Goal: Information Seeking & Learning: Learn about a topic

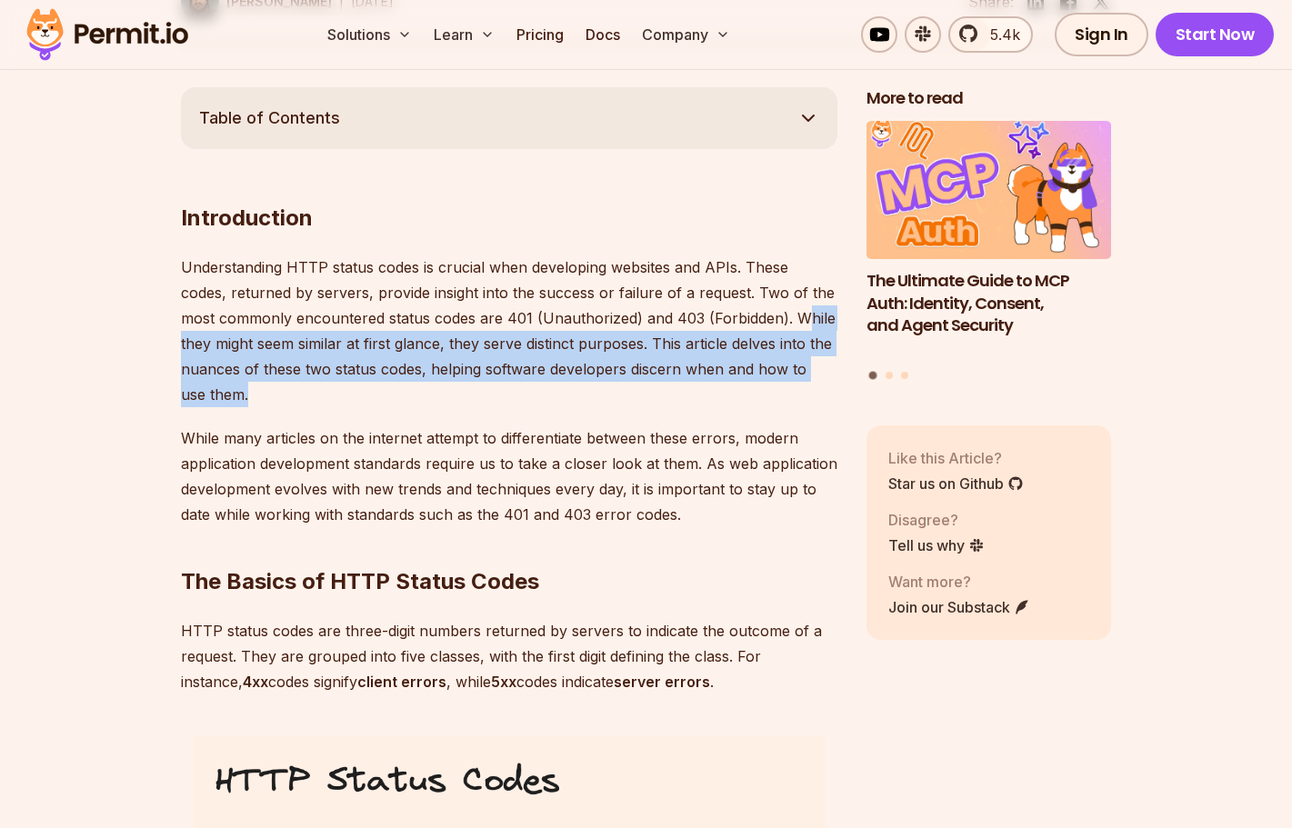
drag, startPoint x: 768, startPoint y: 321, endPoint x: 621, endPoint y: 404, distance: 169.3
click at [621, 404] on p "Understanding HTTP status codes is crucial when developing websites and APIs. T…" at bounding box center [509, 330] width 656 height 153
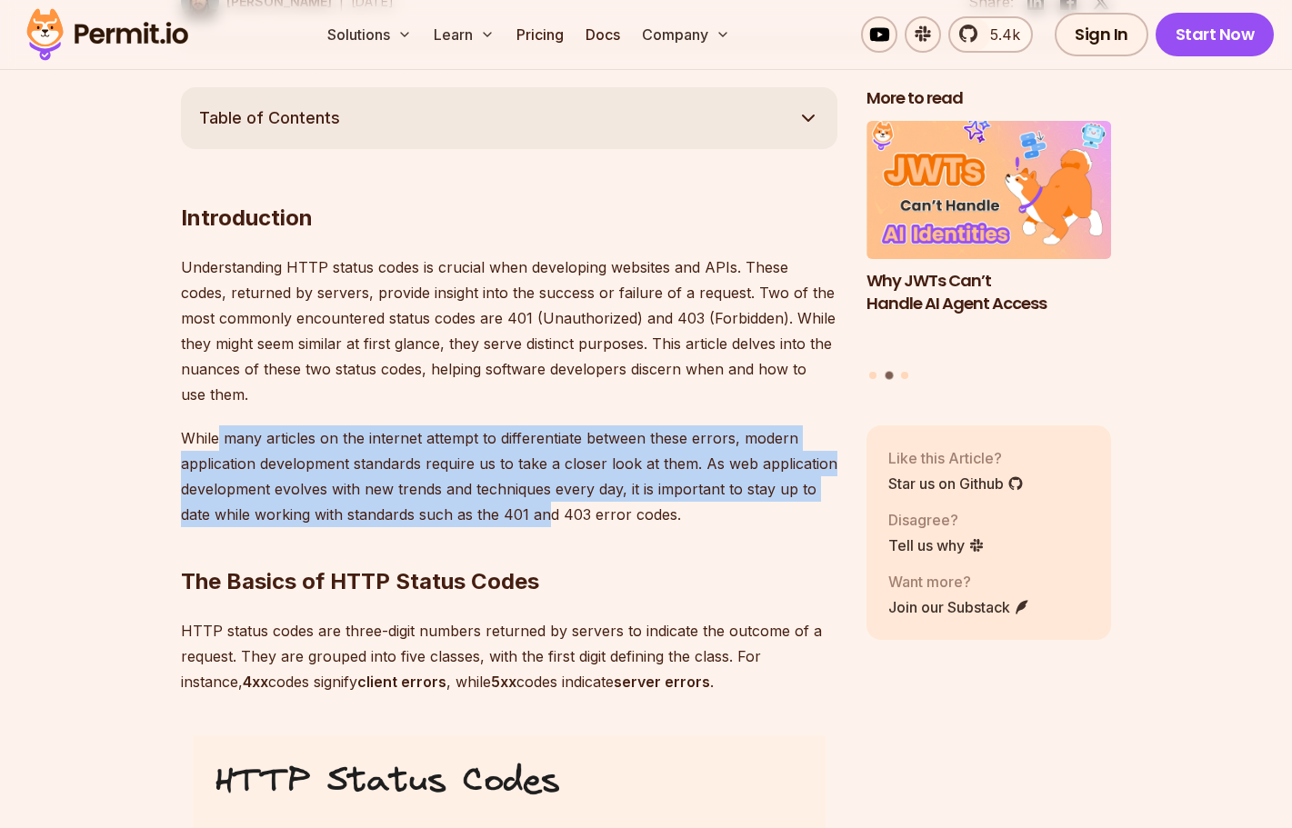
drag, startPoint x: 221, startPoint y: 438, endPoint x: 547, endPoint y: 521, distance: 336.6
click at [547, 521] on p "While many articles on the internet attempt to differentiate between these erro…" at bounding box center [509, 476] width 656 height 102
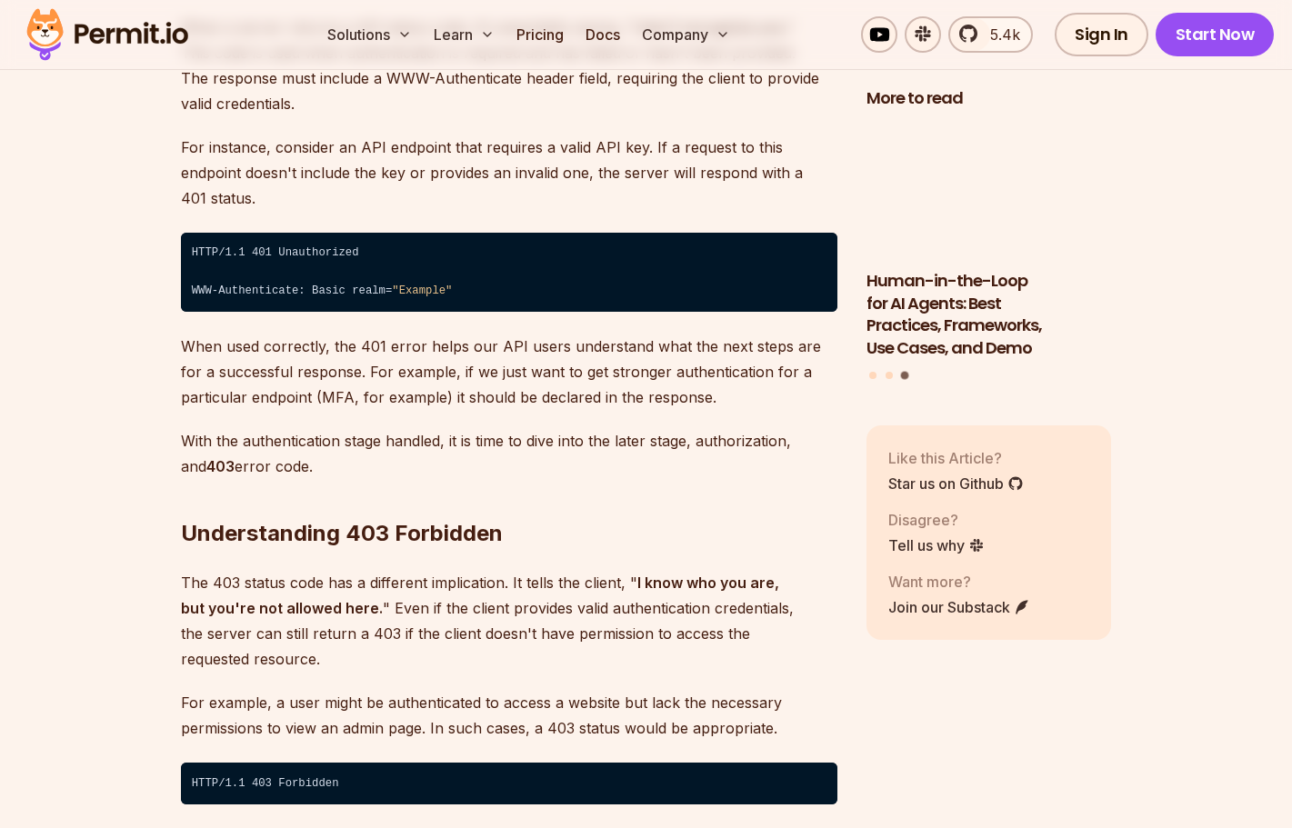
scroll to position [2929, 0]
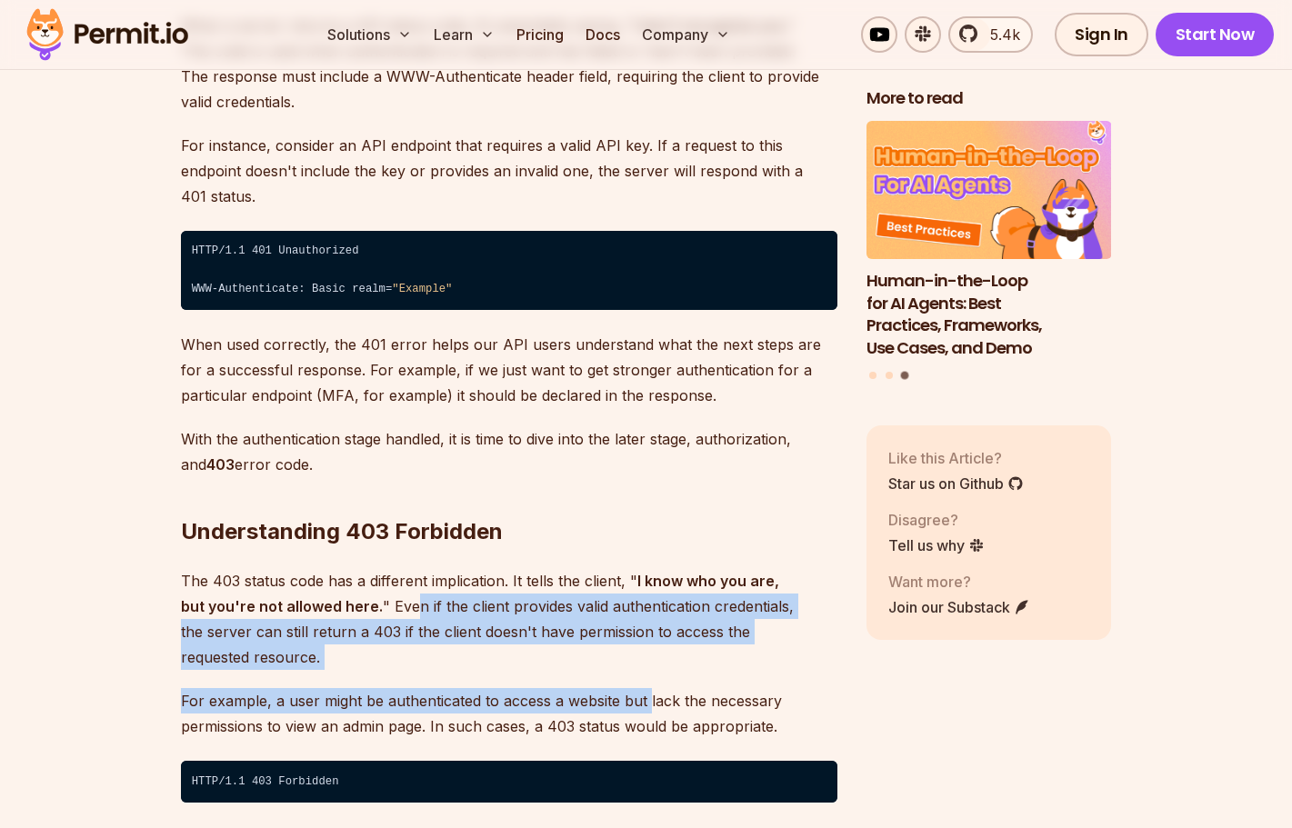
drag, startPoint x: 384, startPoint y: 584, endPoint x: 648, endPoint y: 644, distance: 271.0
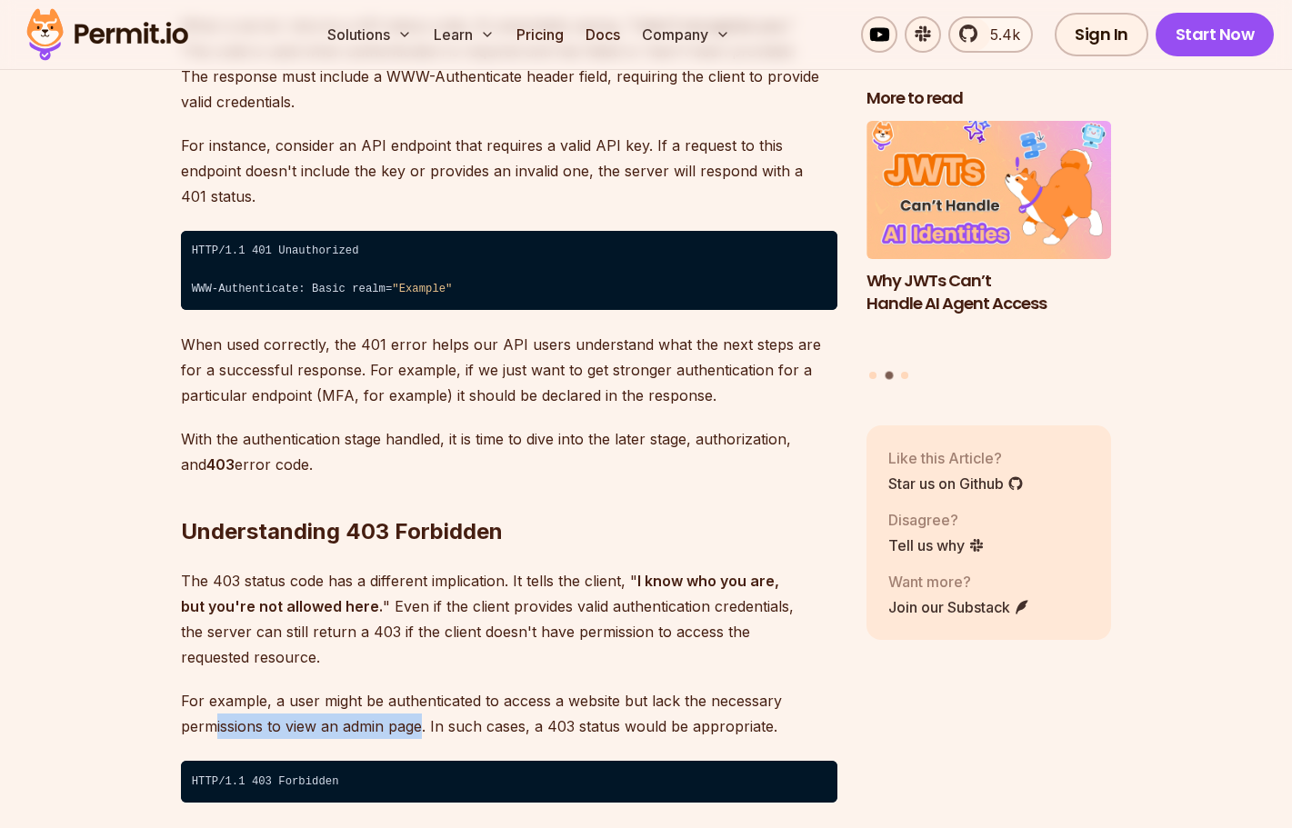
drag, startPoint x: 213, startPoint y: 674, endPoint x: 424, endPoint y: 684, distance: 211.1
click at [424, 688] on p "For example, a user might be authenticated to access a website but lack the nec…" at bounding box center [509, 713] width 656 height 51
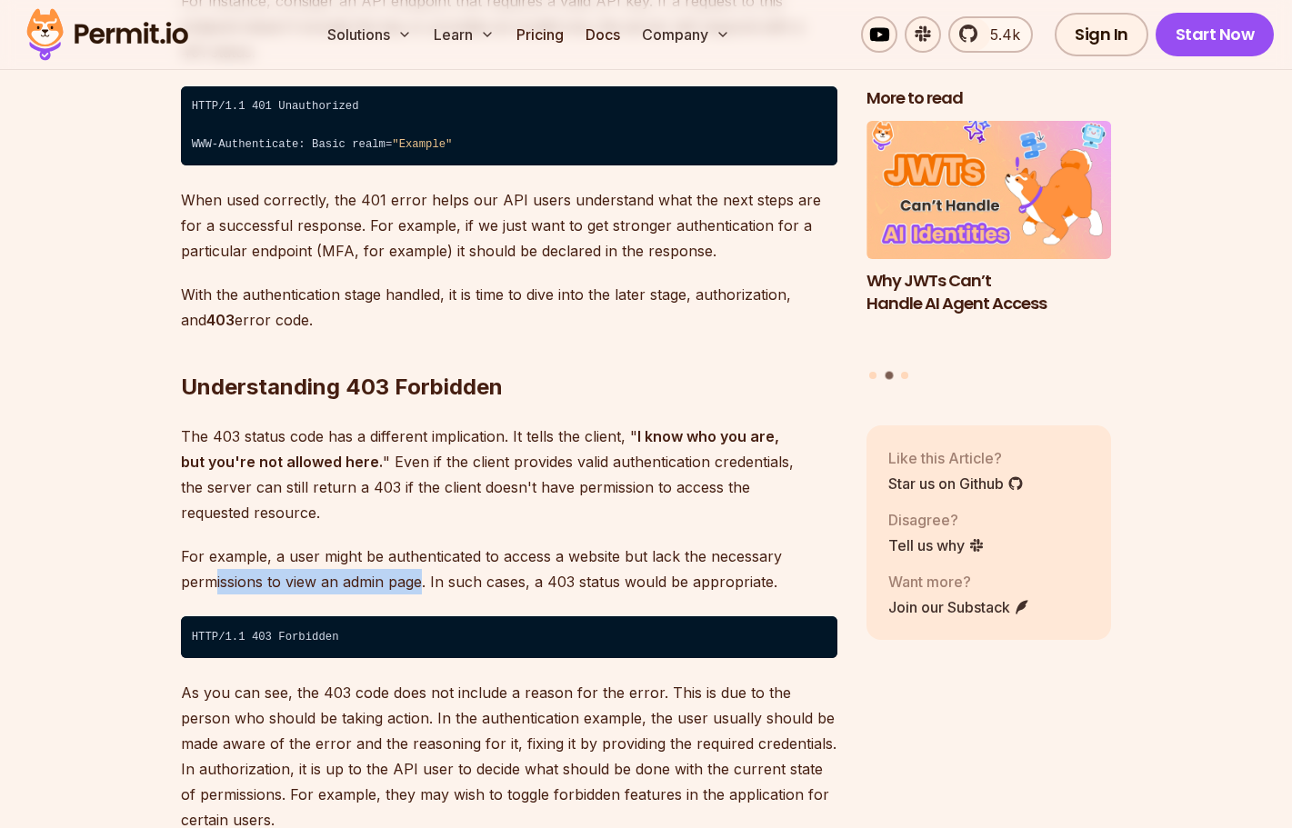
scroll to position [3090, 0]
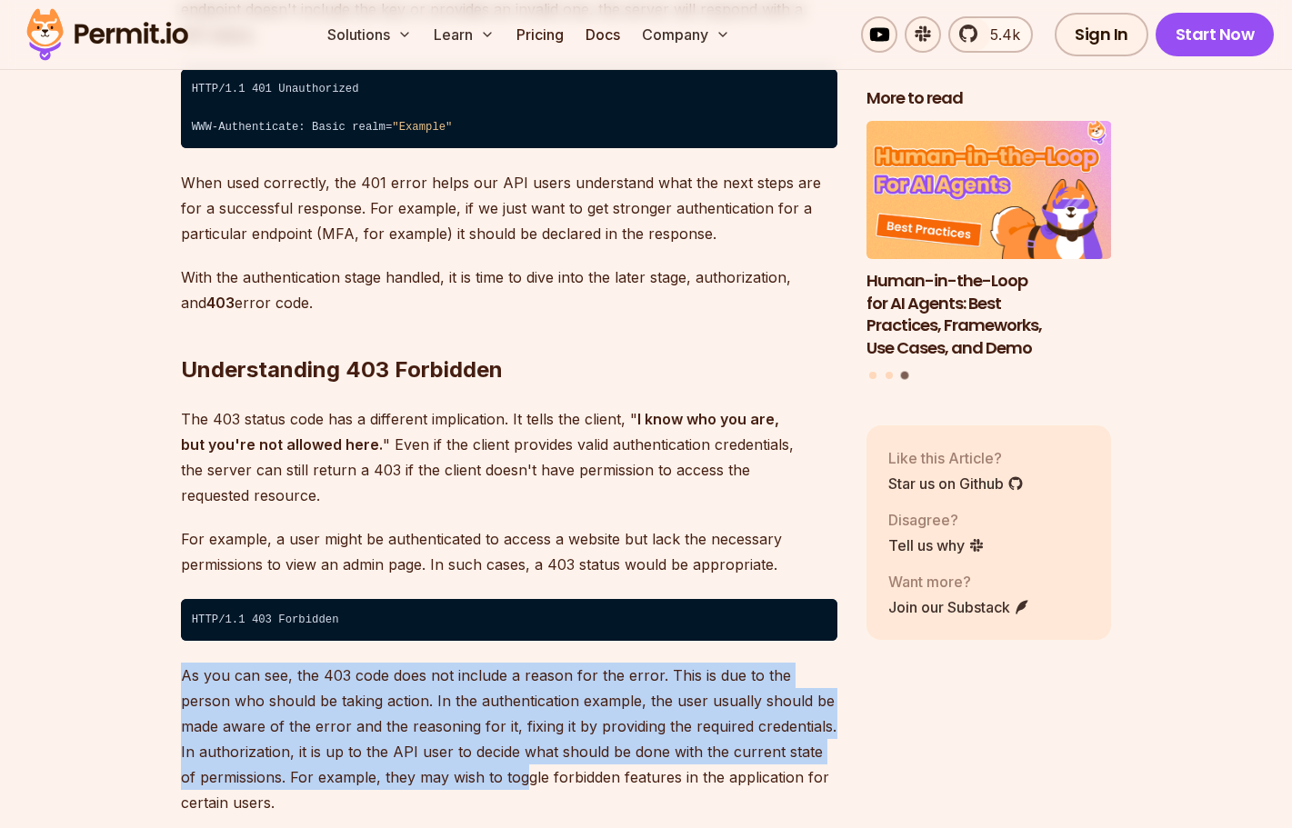
drag, startPoint x: 183, startPoint y: 629, endPoint x: 506, endPoint y: 713, distance: 334.4
click at [506, 713] on p "As you can see, the 403 code does not include a reason for the error. This is d…" at bounding box center [509, 739] width 656 height 153
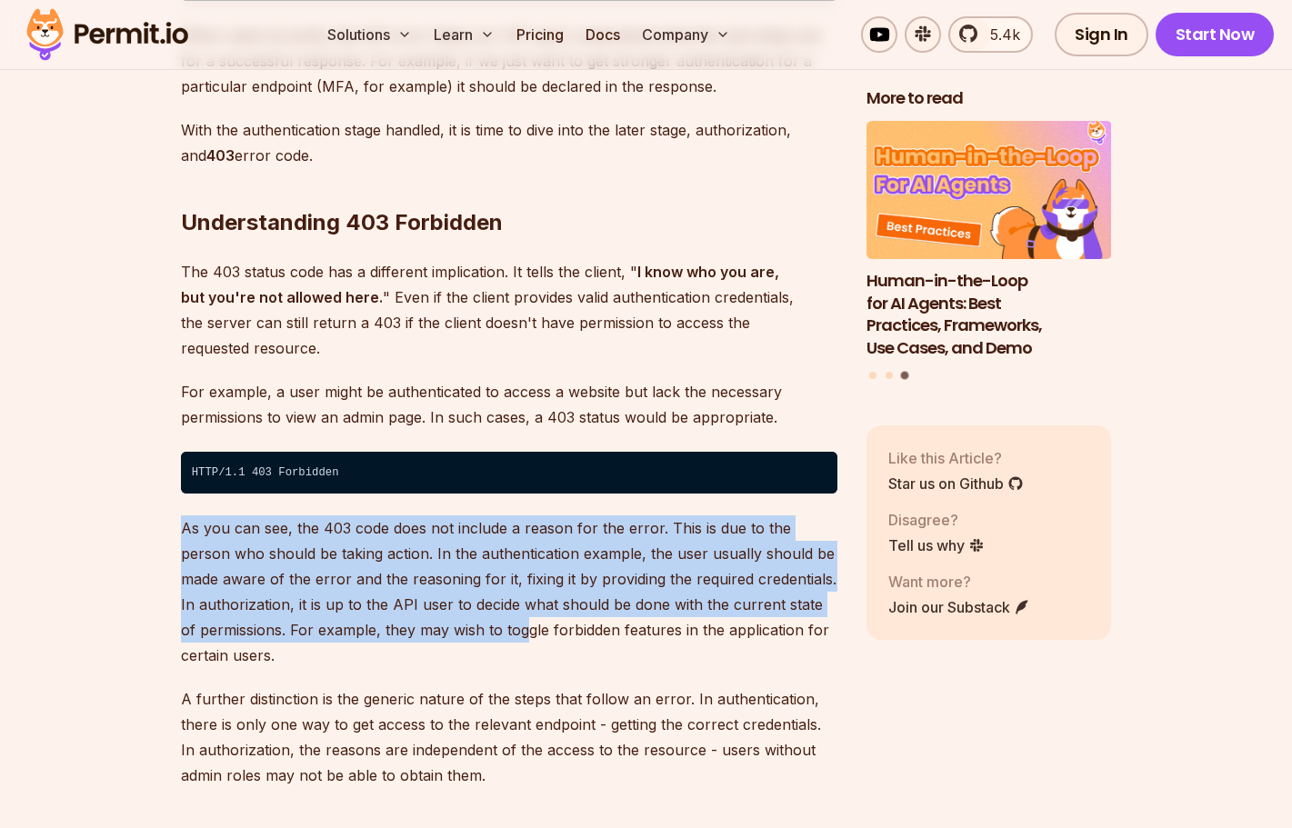
scroll to position [3242, 0]
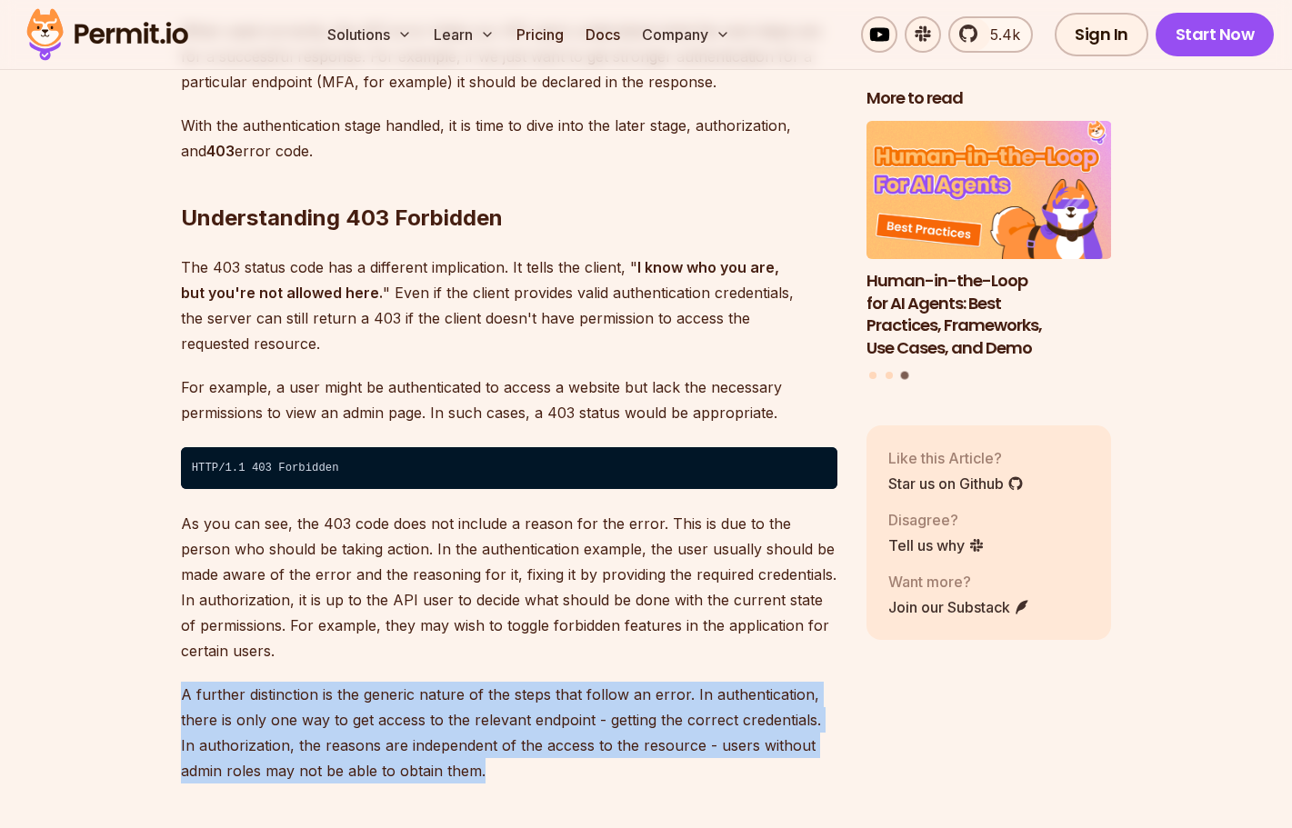
drag, startPoint x: 177, startPoint y: 643, endPoint x: 509, endPoint y: 718, distance: 340.2
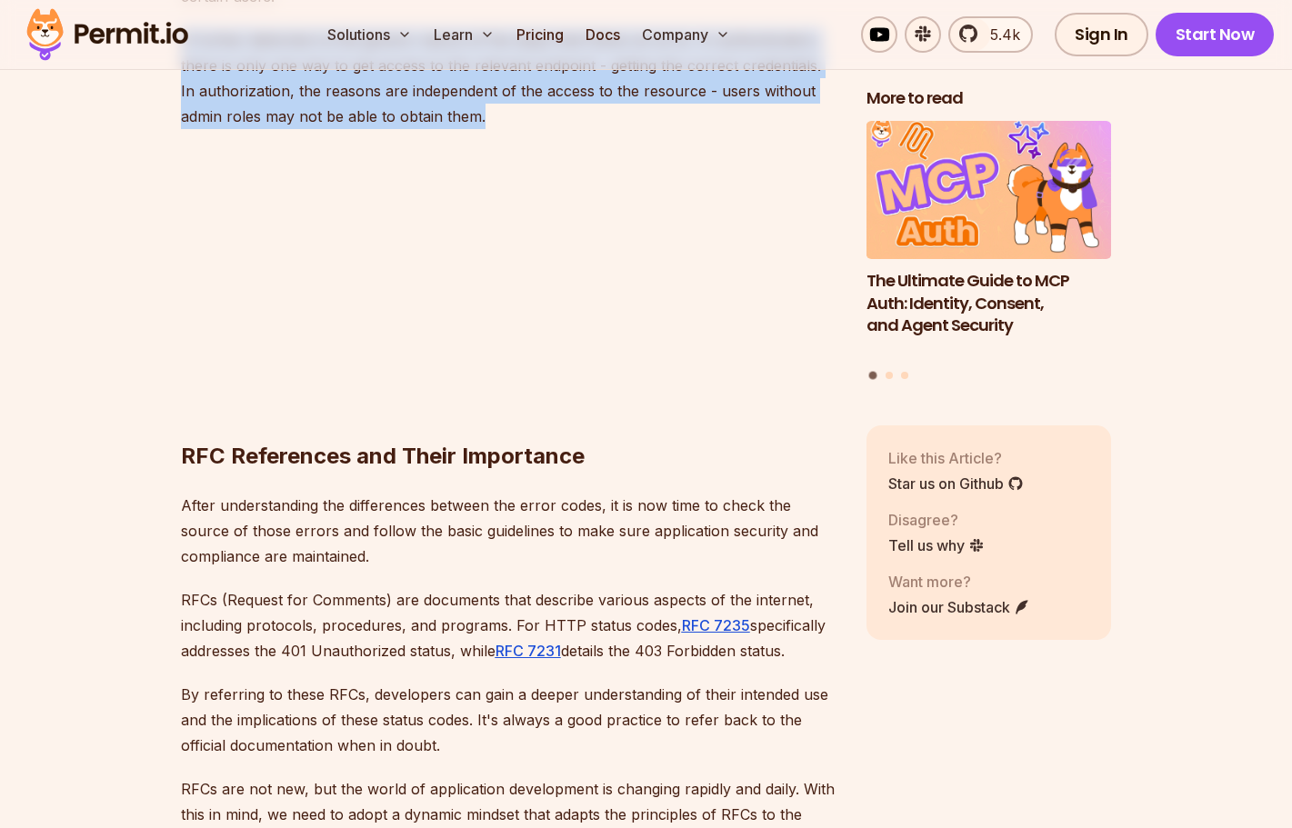
scroll to position [3944, 0]
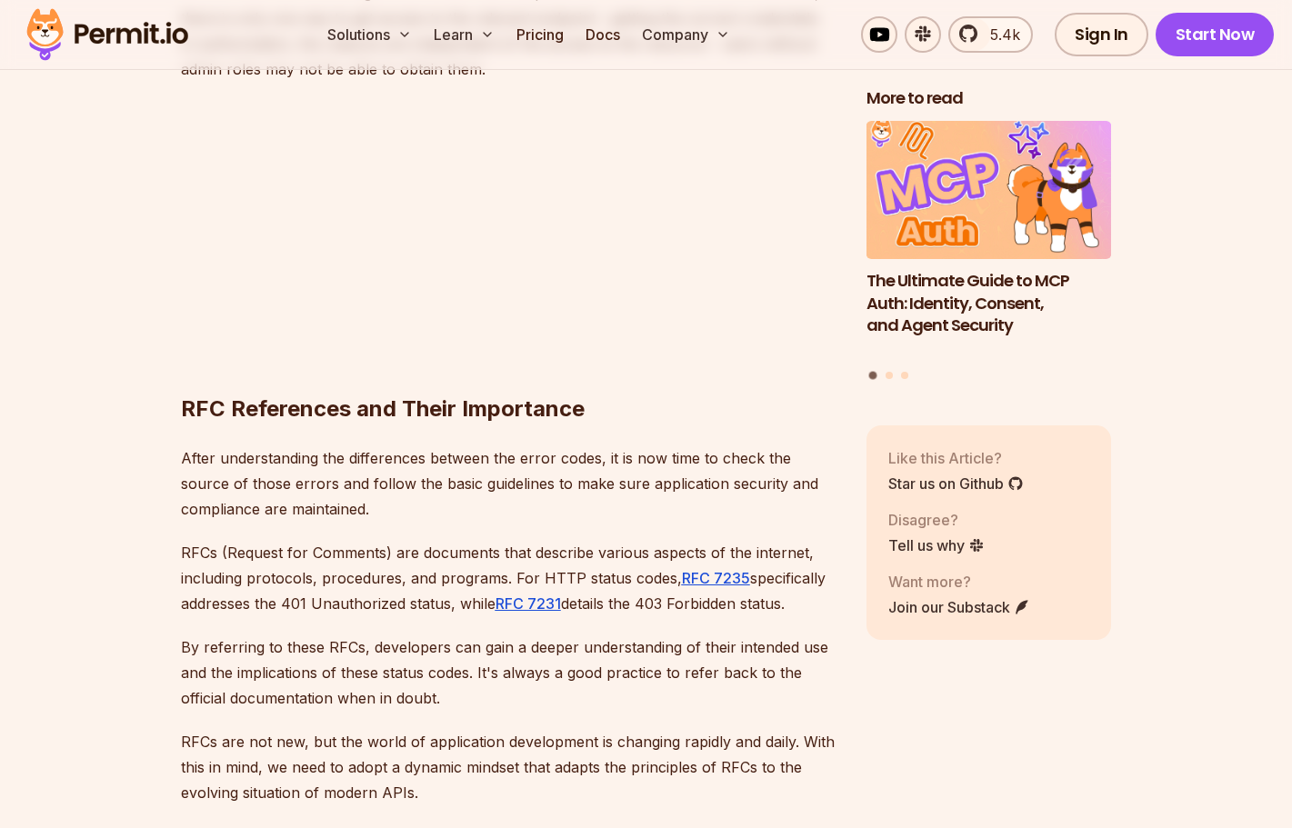
click at [374, 445] on p "After understanding the differences between the error codes, it is now time to …" at bounding box center [509, 483] width 656 height 76
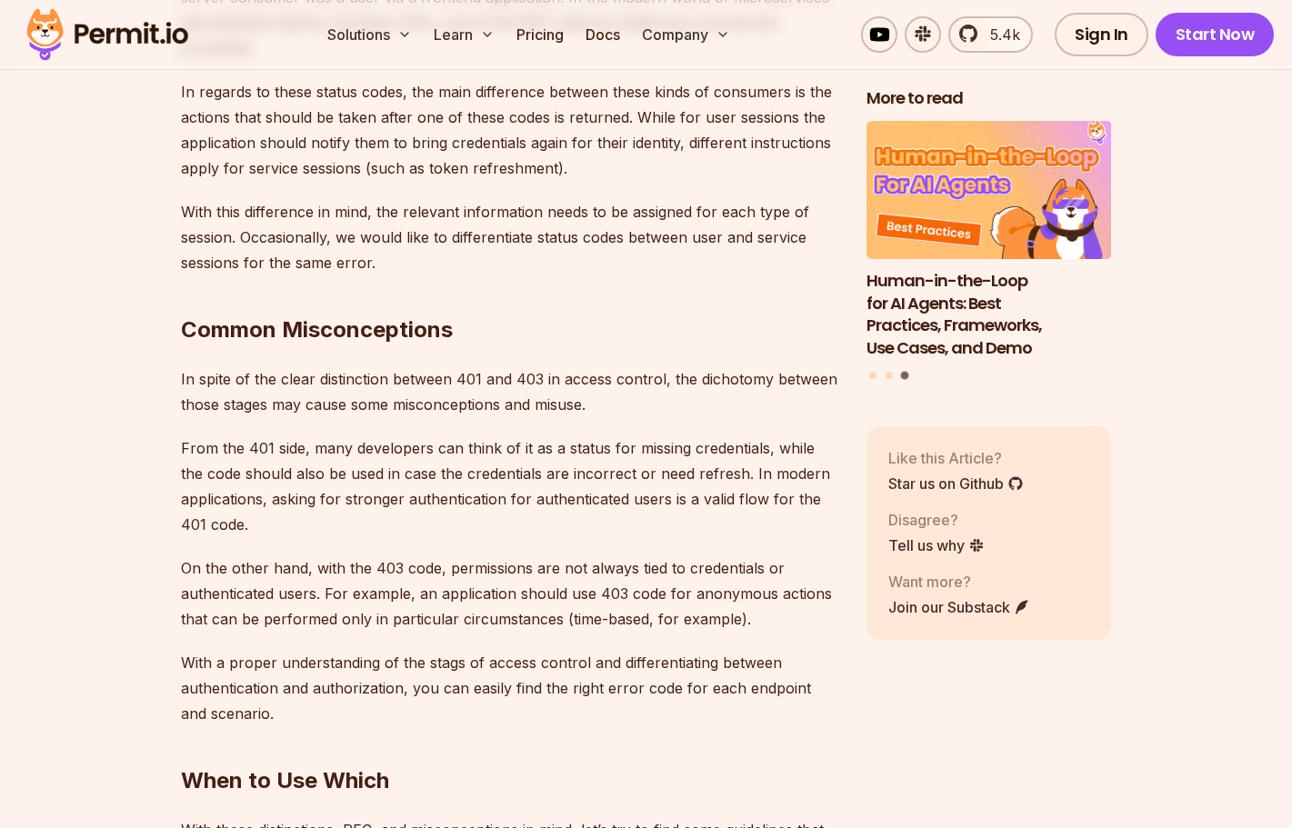
scroll to position [4925, 0]
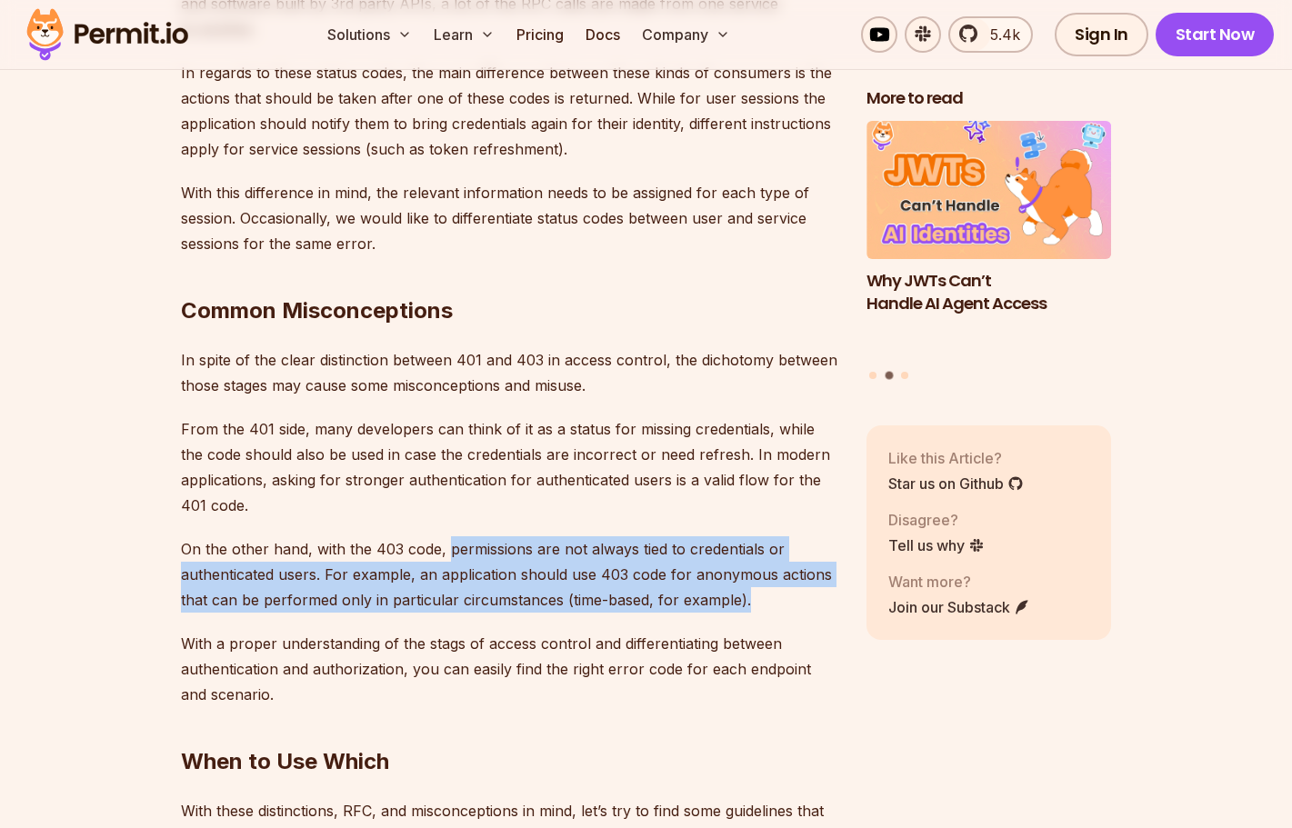
drag, startPoint x: 451, startPoint y: 510, endPoint x: 758, endPoint y: 554, distance: 310.3
click at [758, 554] on p "On the other hand, with the 403 code, permissions are not always tied to creden…" at bounding box center [509, 574] width 656 height 76
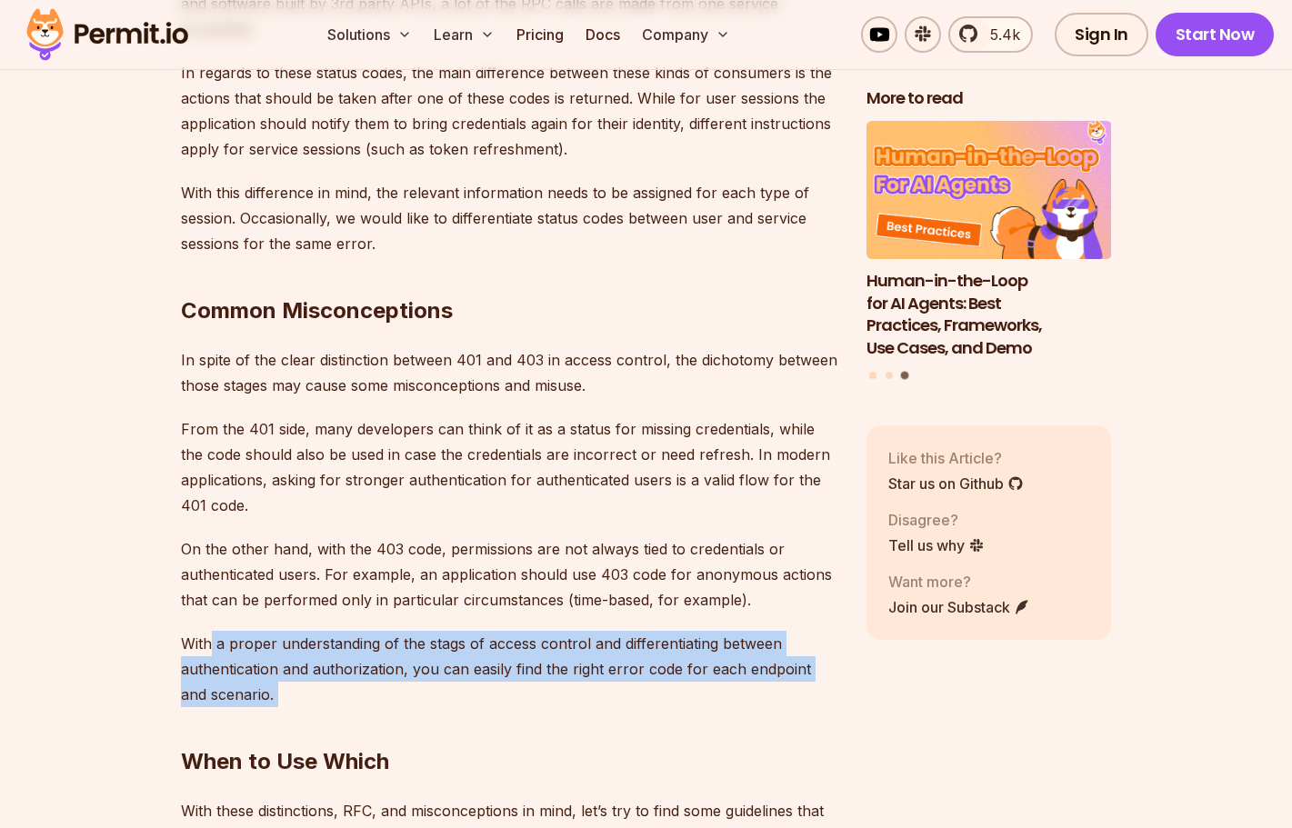
drag, startPoint x: 208, startPoint y: 591, endPoint x: 169, endPoint y: 693, distance: 109.0
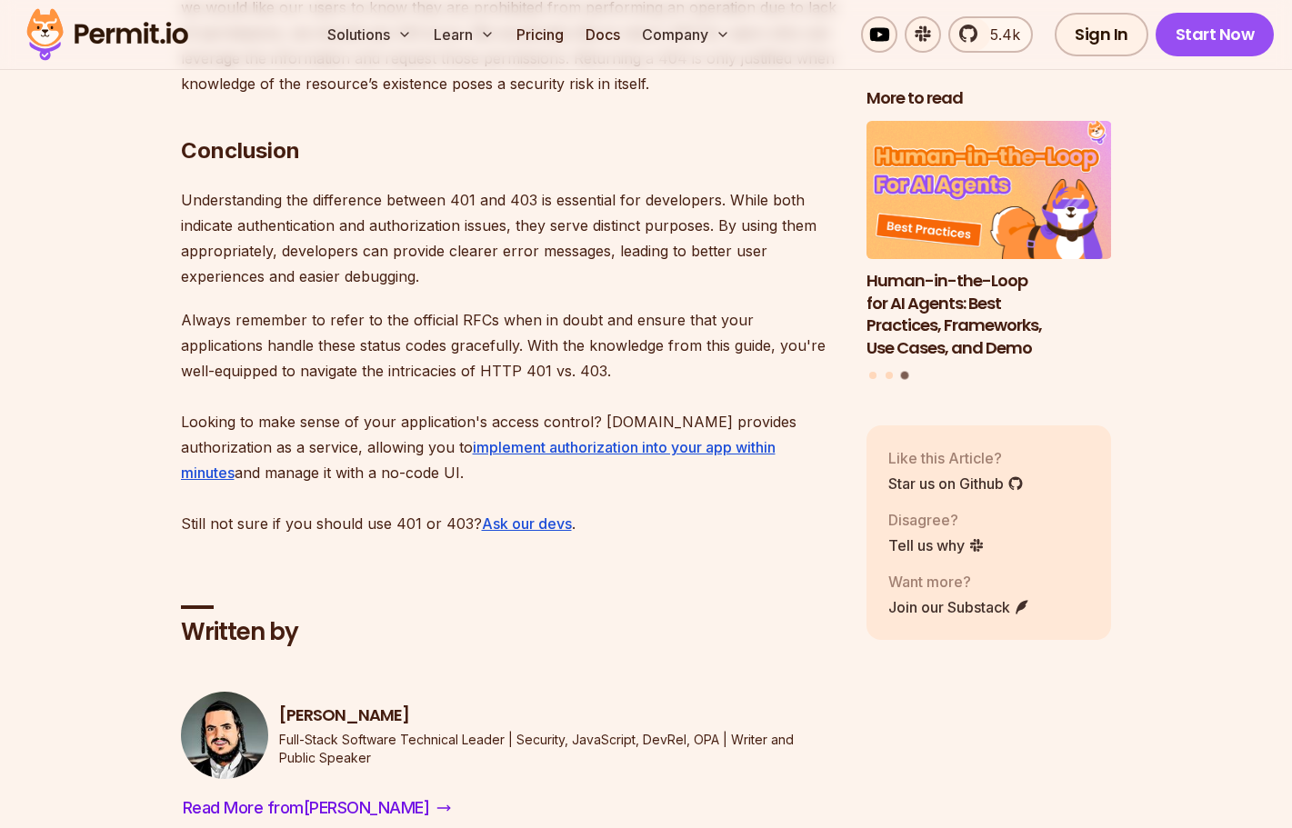
scroll to position [7449, 0]
